Goal: Transaction & Acquisition: Download file/media

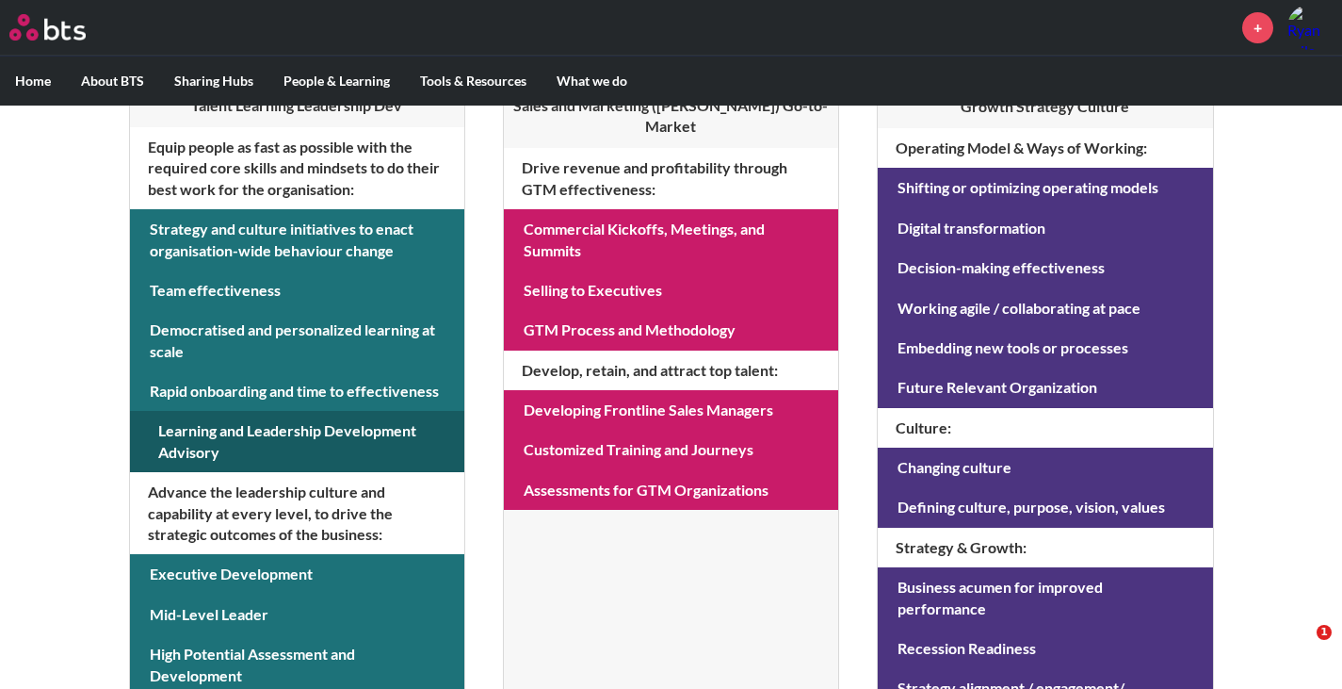
scroll to position [659, 0]
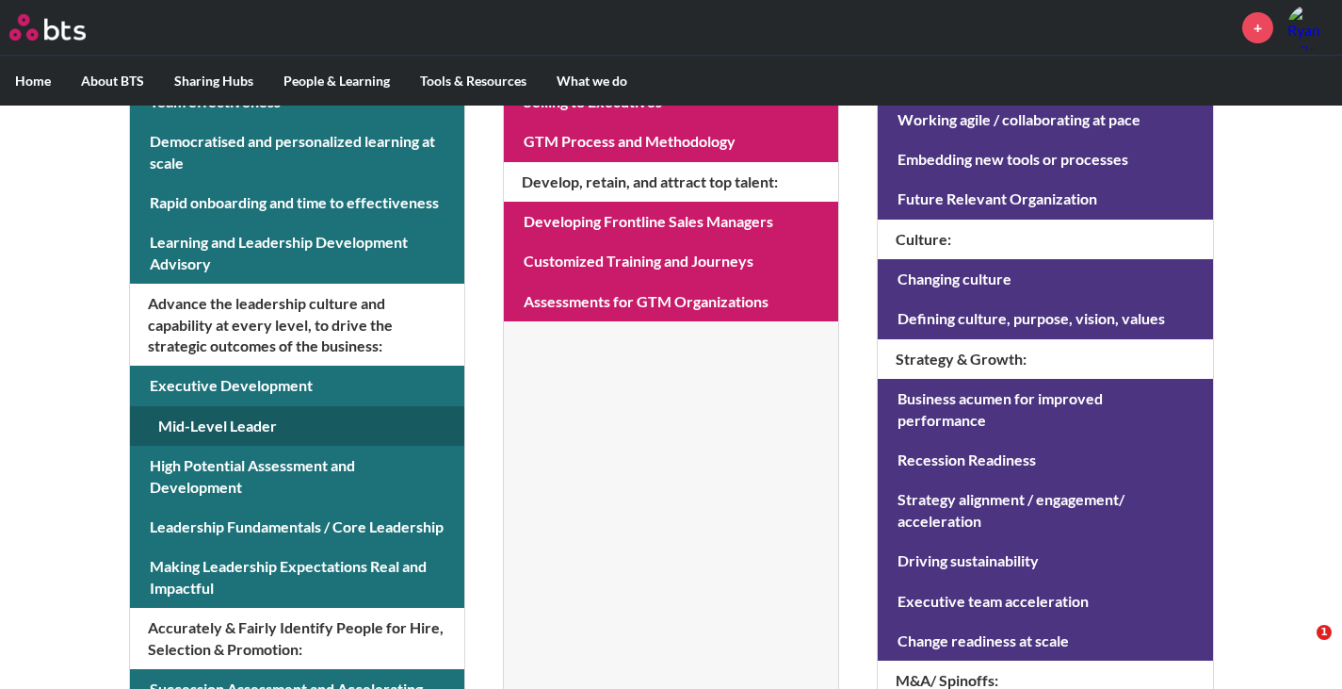
click at [231, 430] on link at bounding box center [297, 426] width 334 height 40
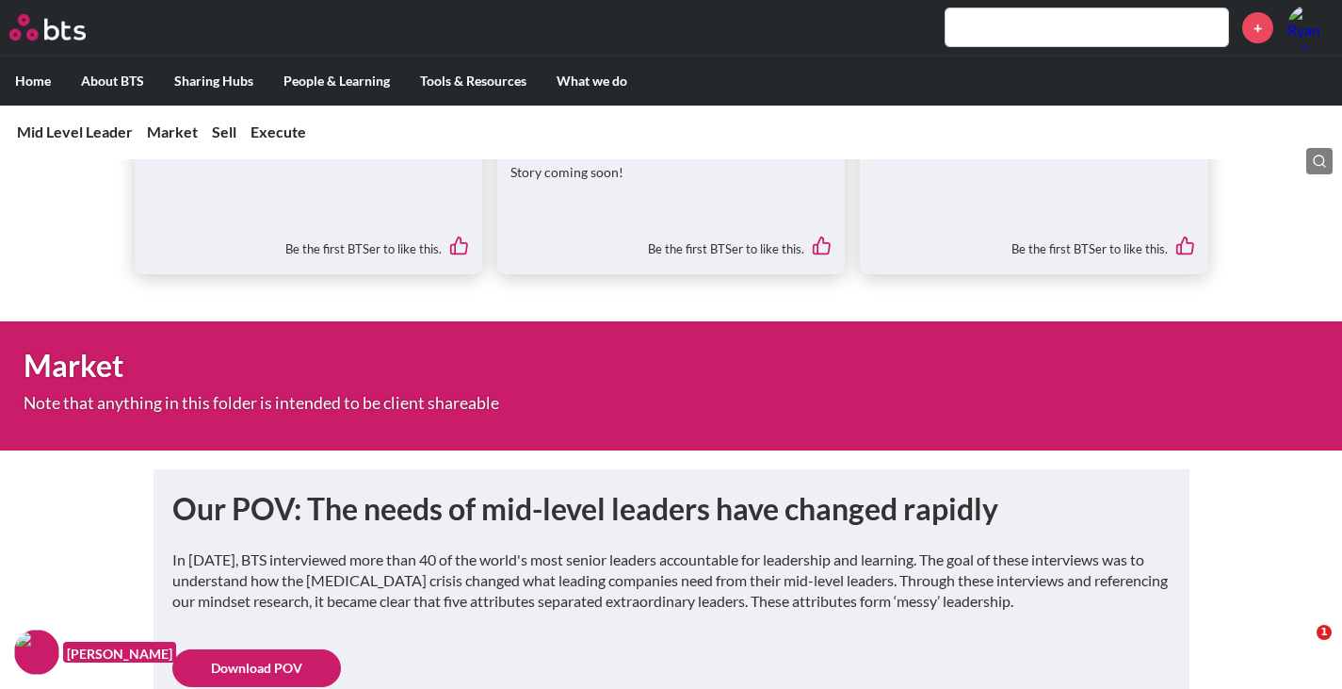
scroll to position [942, 0]
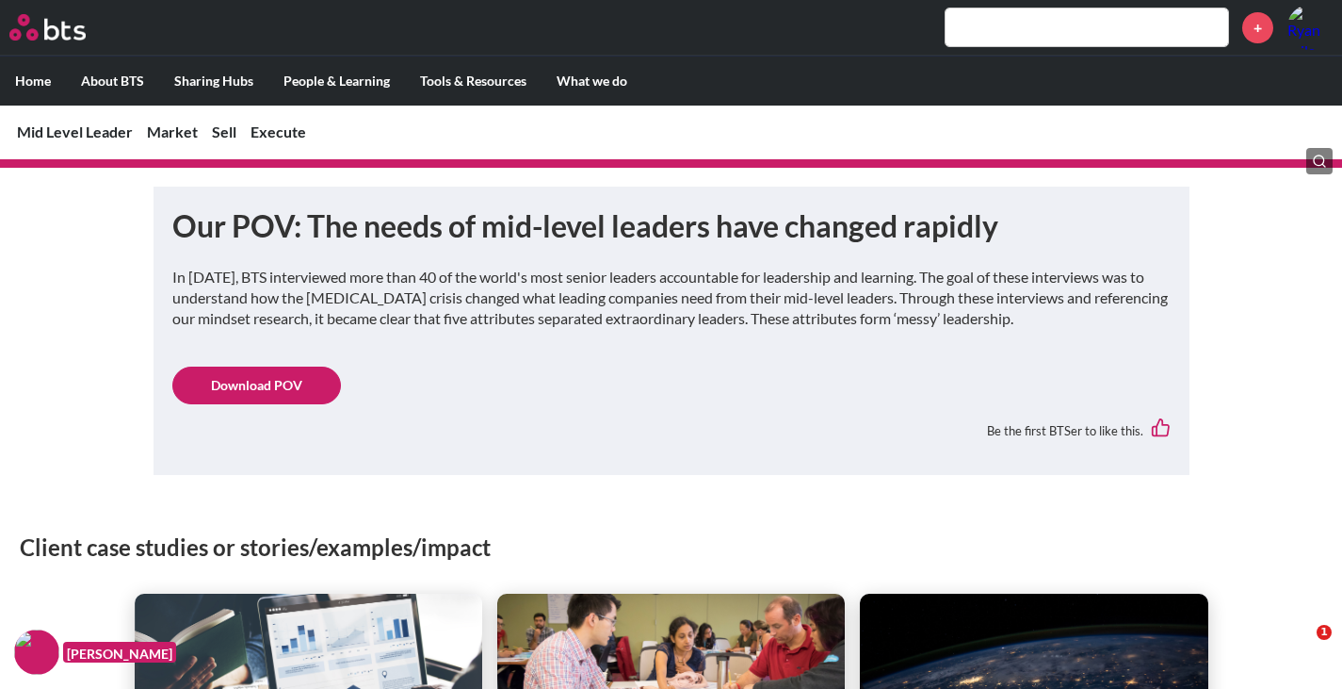
click at [253, 385] on link "Download POV" at bounding box center [256, 385] width 169 height 38
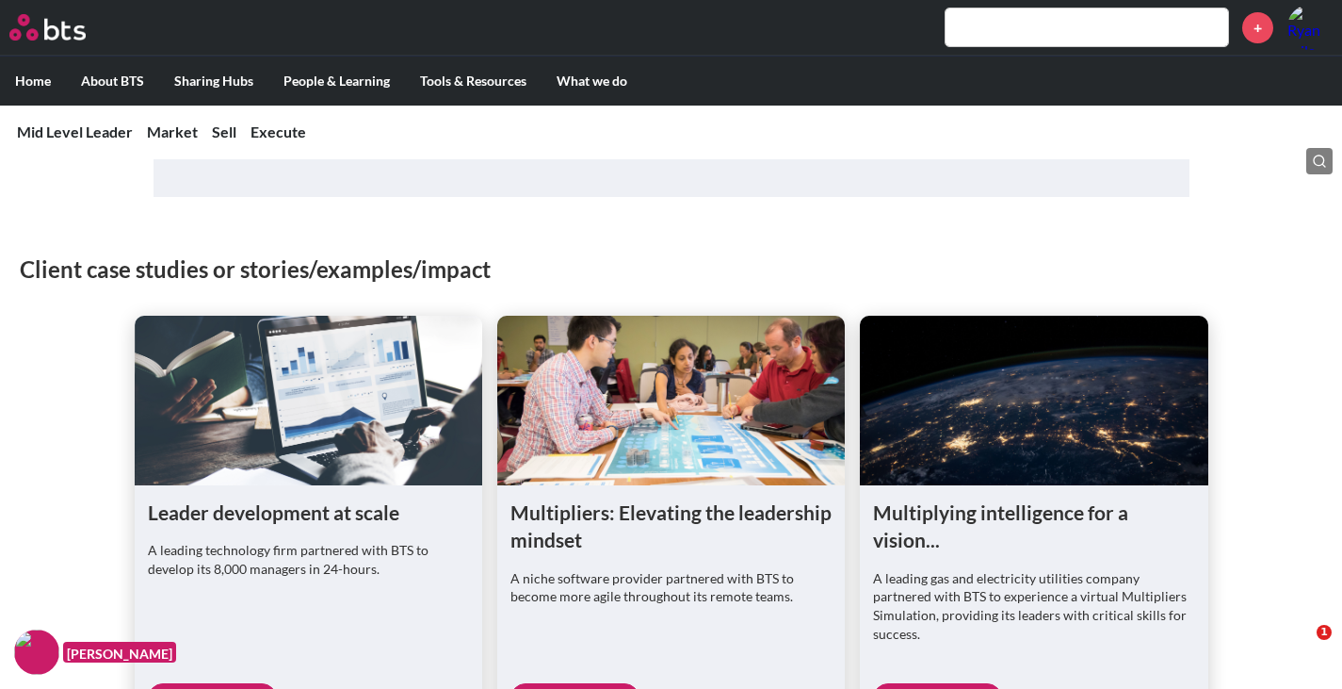
scroll to position [1225, 0]
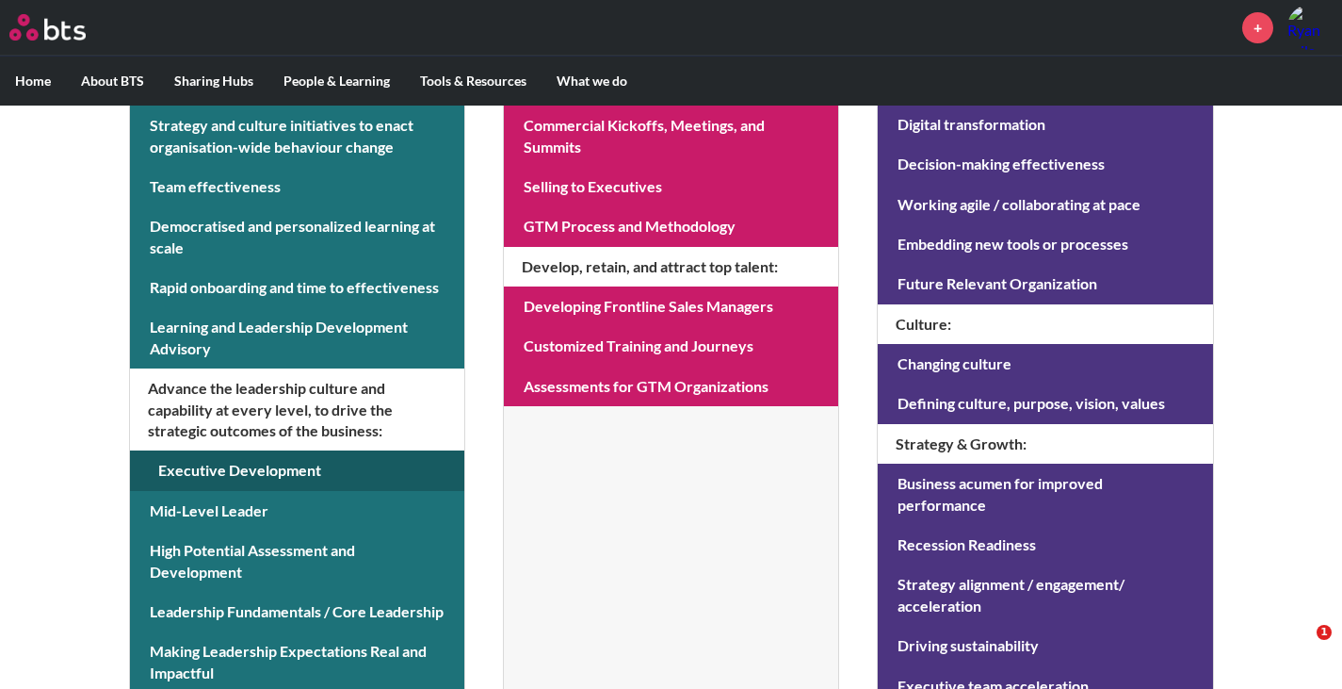
scroll to position [555, 0]
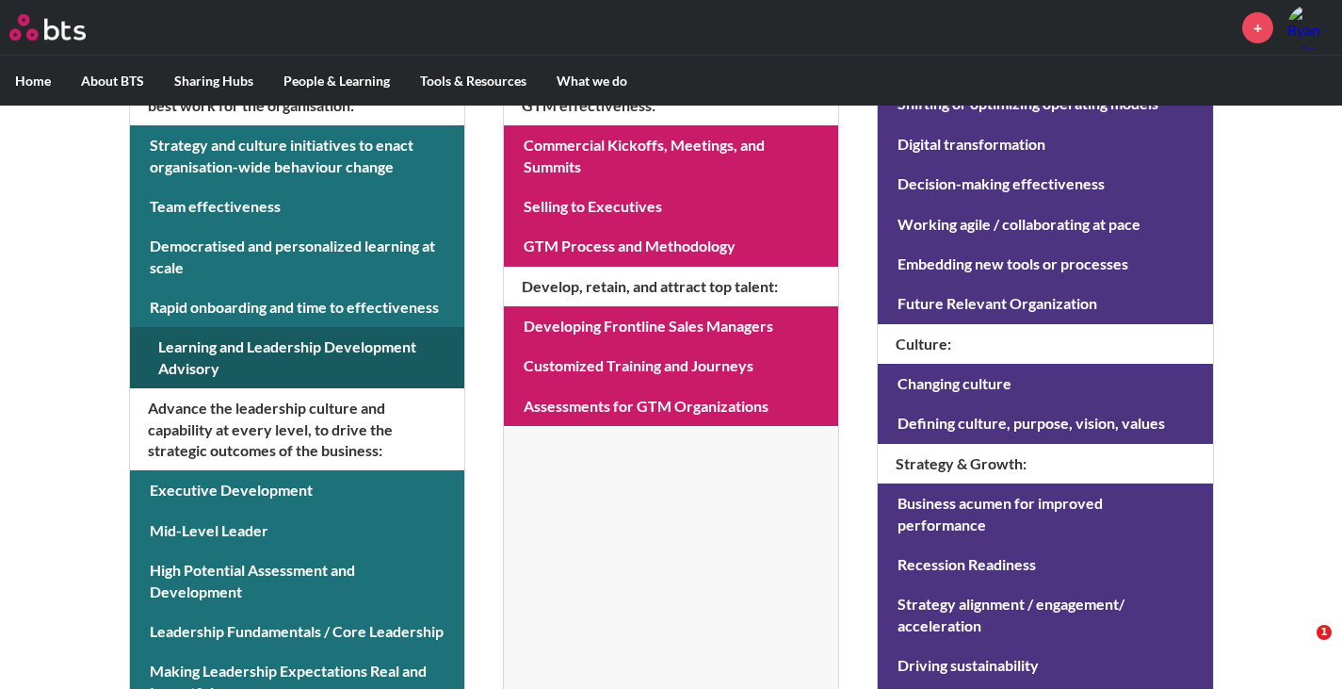
click at [221, 343] on link at bounding box center [297, 357] width 334 height 61
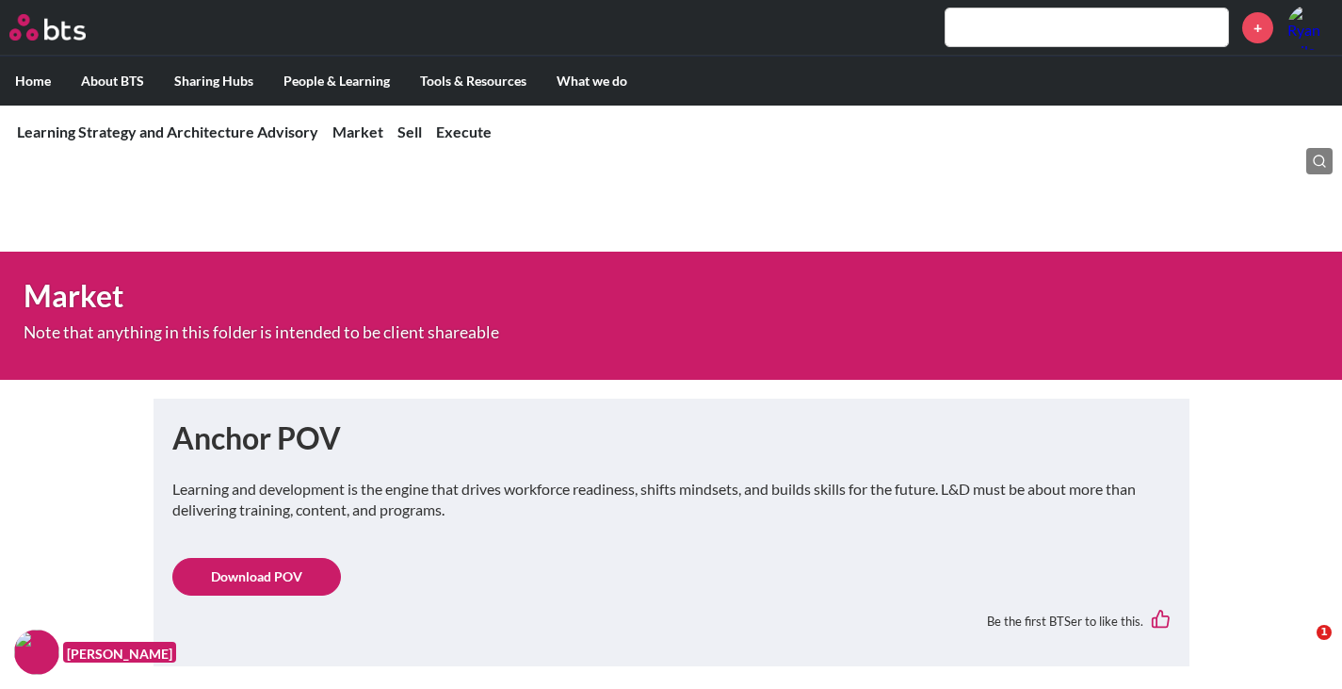
scroll to position [377, 0]
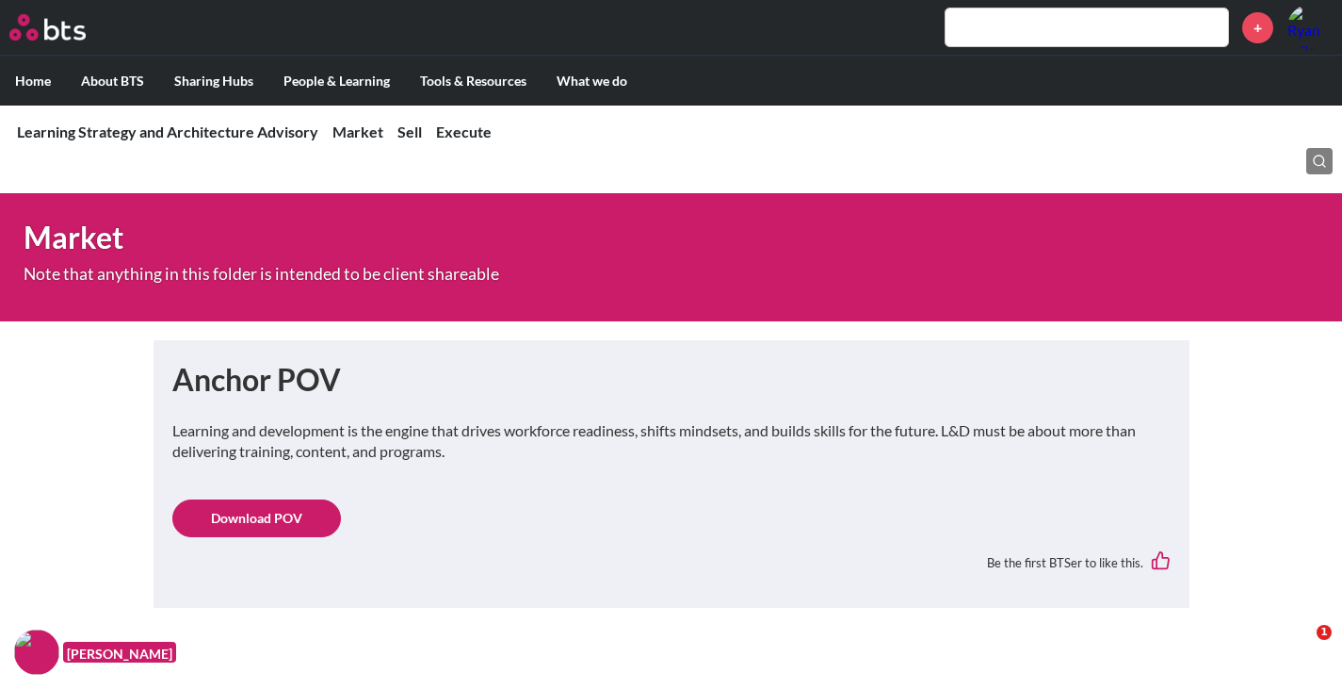
click at [252, 516] on link "Download POV" at bounding box center [256, 518] width 169 height 38
